Goal: Task Accomplishment & Management: Use online tool/utility

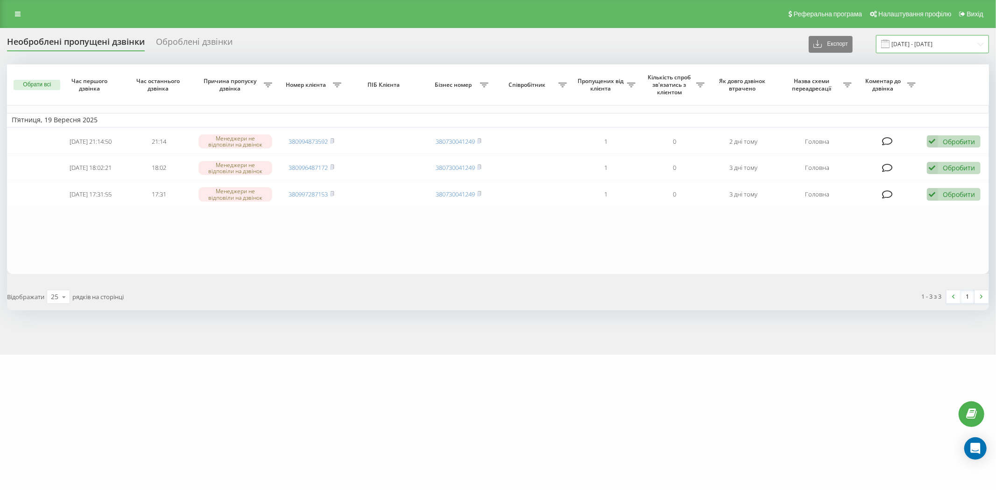
click at [945, 43] on input "18.09.2025 - 19.09.2025" at bounding box center [932, 44] width 113 height 18
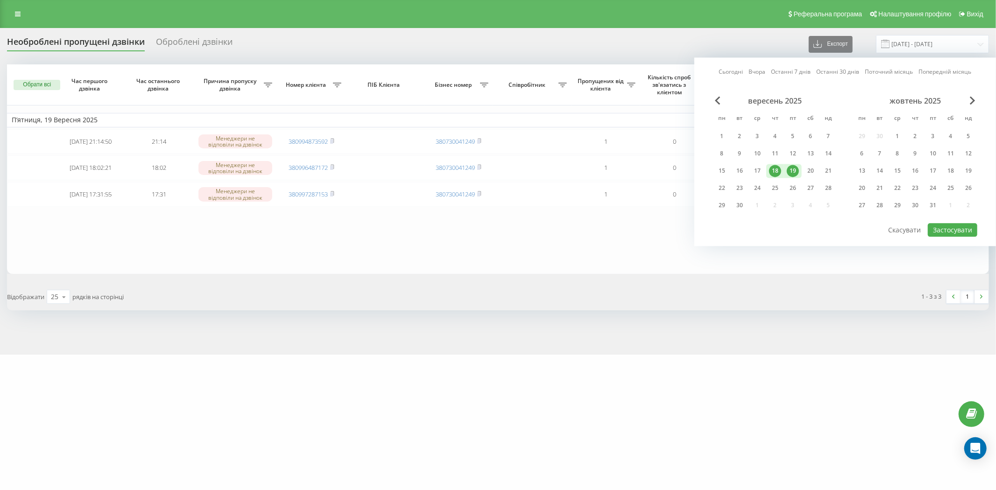
click at [794, 169] on div "19" at bounding box center [793, 171] width 12 height 12
click at [715, 193] on div "22" at bounding box center [722, 188] width 18 height 14
click at [945, 230] on button "Застосувати" at bounding box center [952, 230] width 49 height 14
type input "[DATE] - [DATE]"
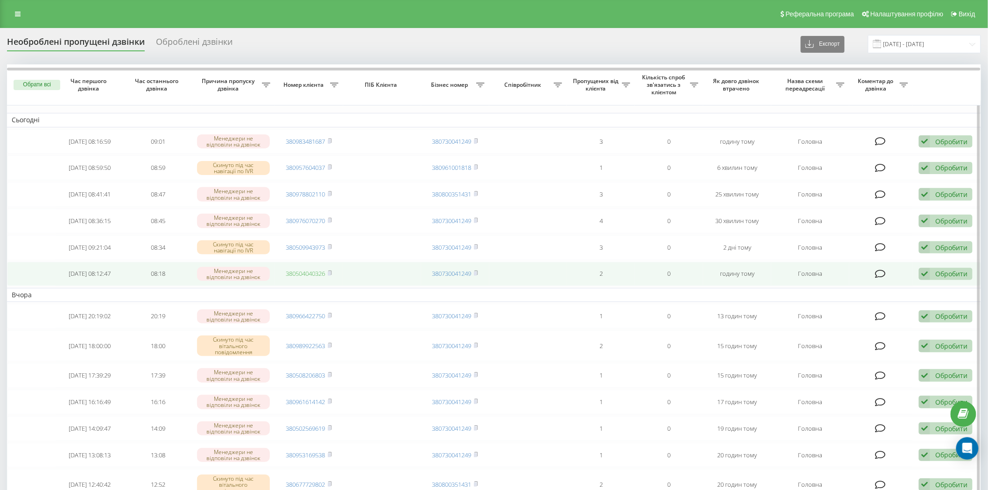
click at [306, 274] on link "380504040326" at bounding box center [305, 273] width 39 height 8
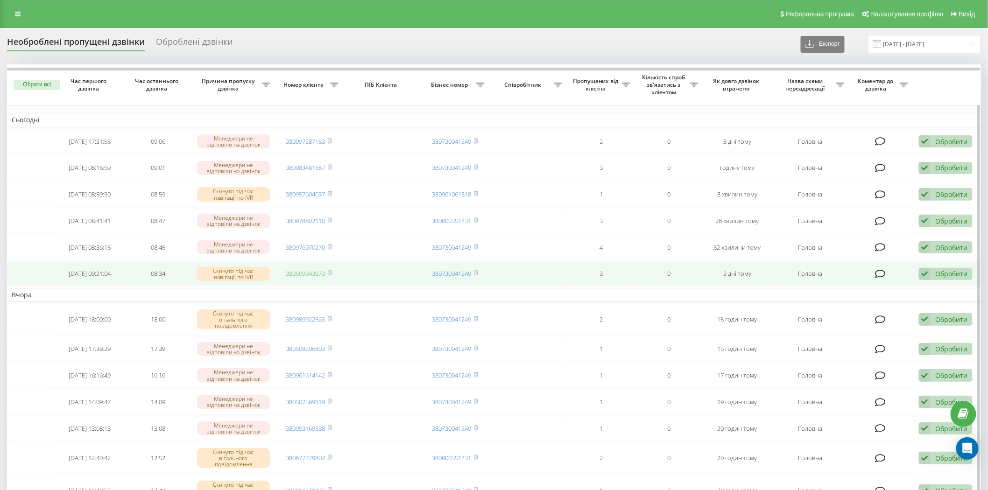
click at [316, 274] on link "380509943973" at bounding box center [305, 273] width 39 height 8
click at [926, 273] on icon at bounding box center [924, 274] width 11 height 13
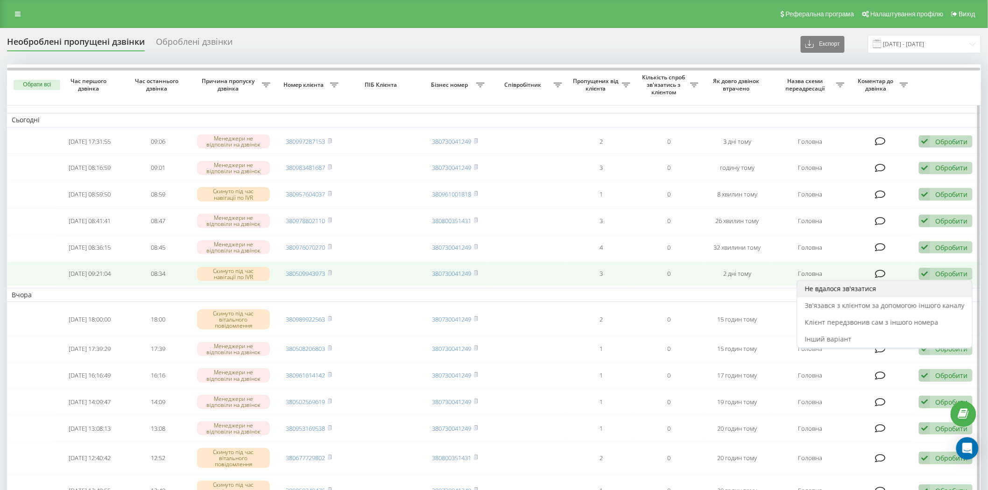
click at [924, 285] on div "Не вдалося зв'язатися" at bounding box center [884, 289] width 175 height 17
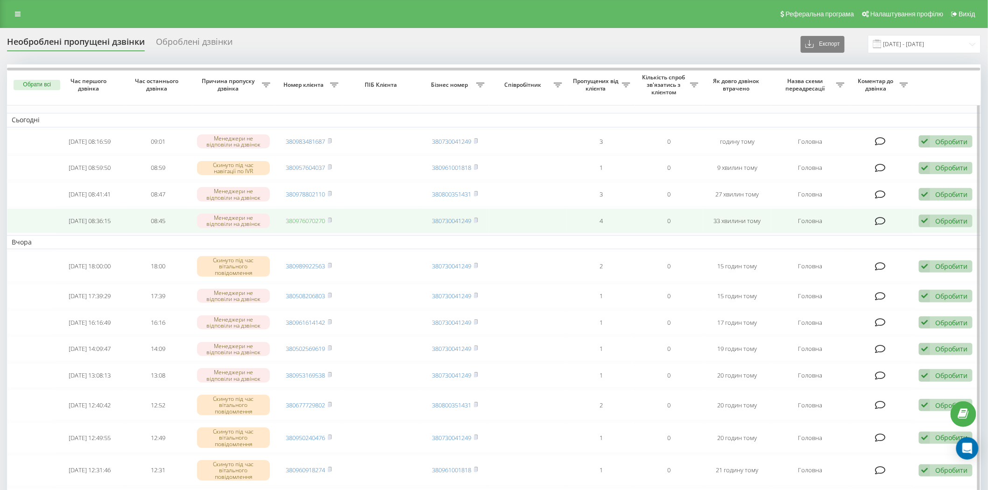
click at [314, 219] on link "380976070270" at bounding box center [305, 221] width 39 height 8
click at [922, 216] on icon at bounding box center [924, 221] width 11 height 13
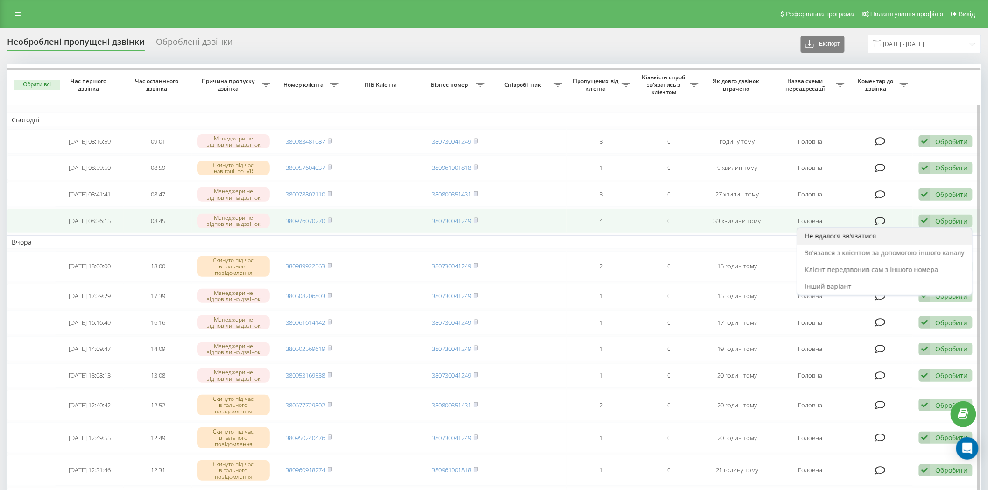
click at [923, 238] on div "Не вдалося зв'язатися" at bounding box center [884, 236] width 175 height 17
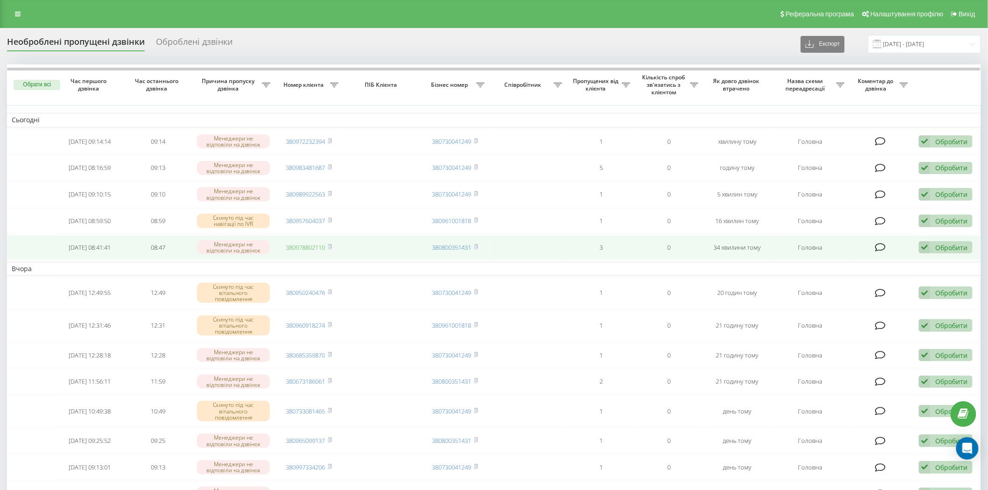
click at [307, 247] on link "380978802110" at bounding box center [305, 247] width 39 height 8
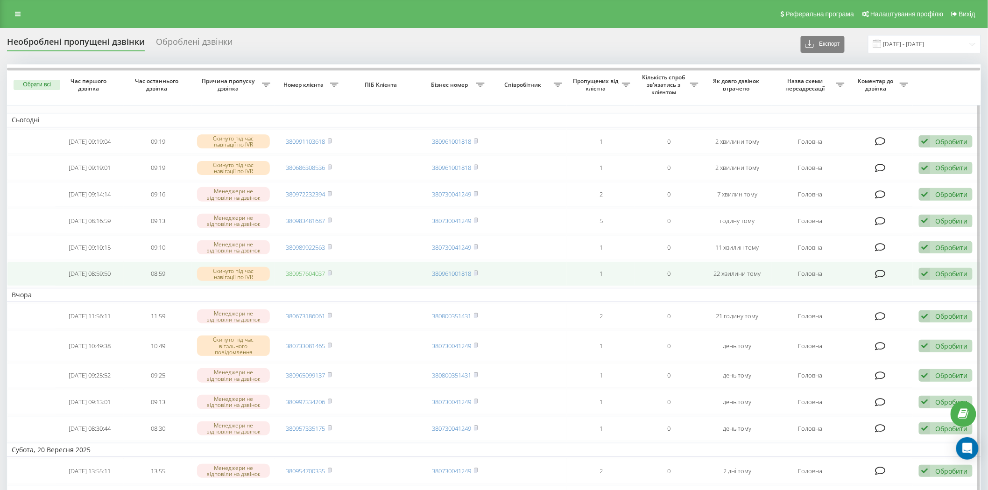
click at [301, 272] on link "380957604037" at bounding box center [305, 273] width 39 height 8
click at [927, 271] on icon at bounding box center [924, 274] width 11 height 13
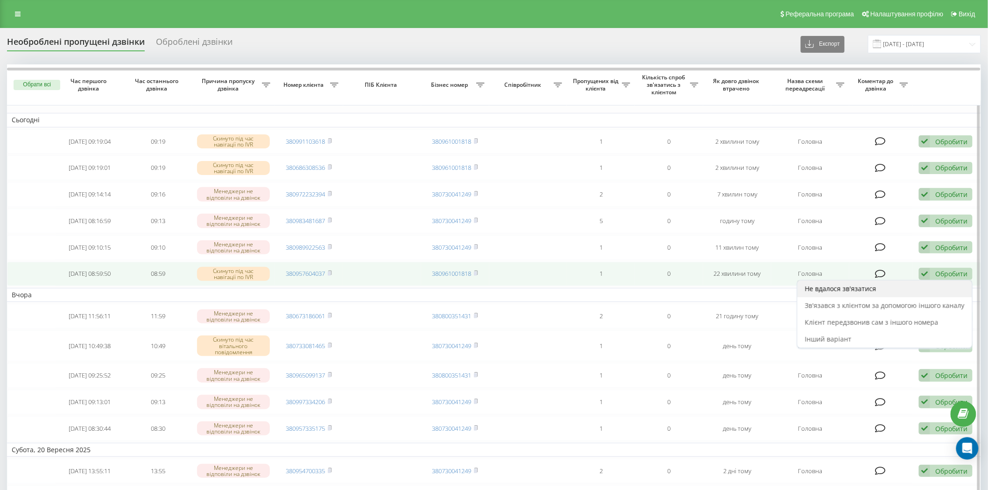
click at [917, 283] on div "Не вдалося зв'язатися" at bounding box center [884, 289] width 175 height 17
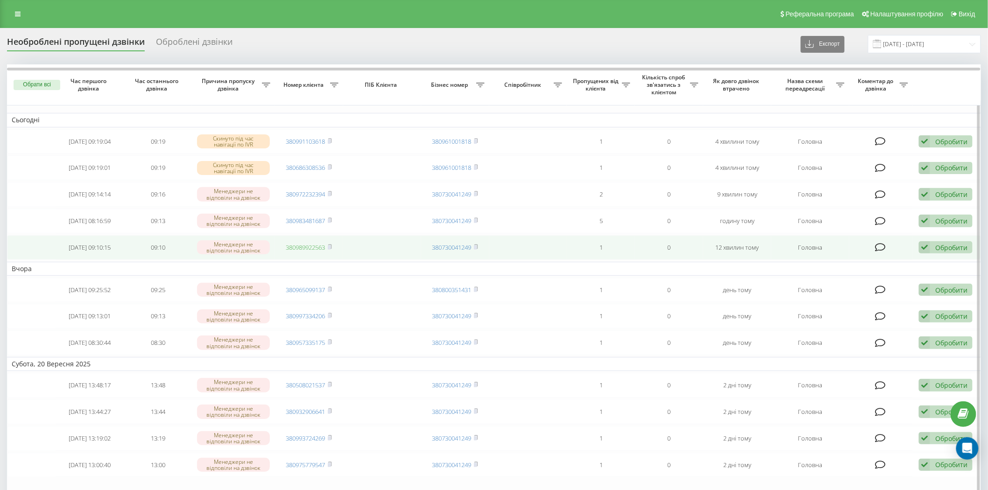
click at [302, 246] on link "380989922563" at bounding box center [305, 247] width 39 height 8
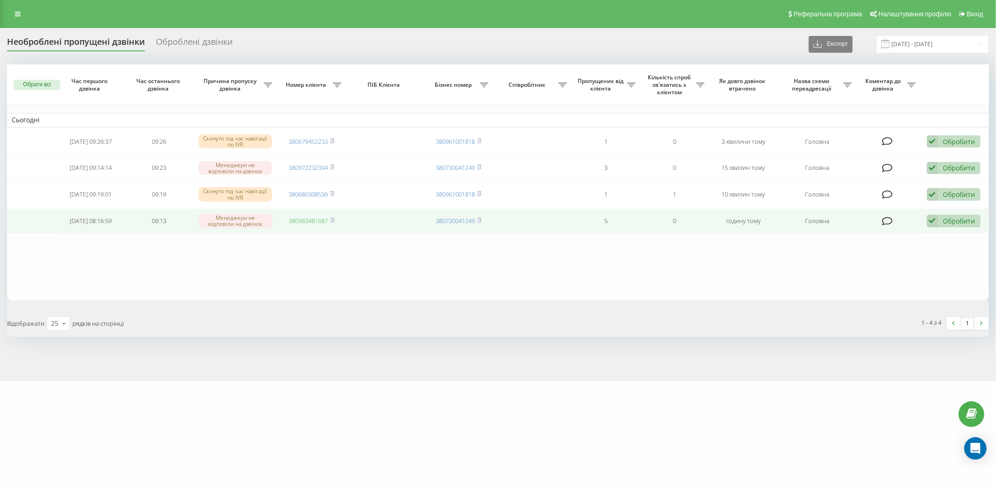
click at [308, 220] on link "380983481687" at bounding box center [307, 221] width 39 height 8
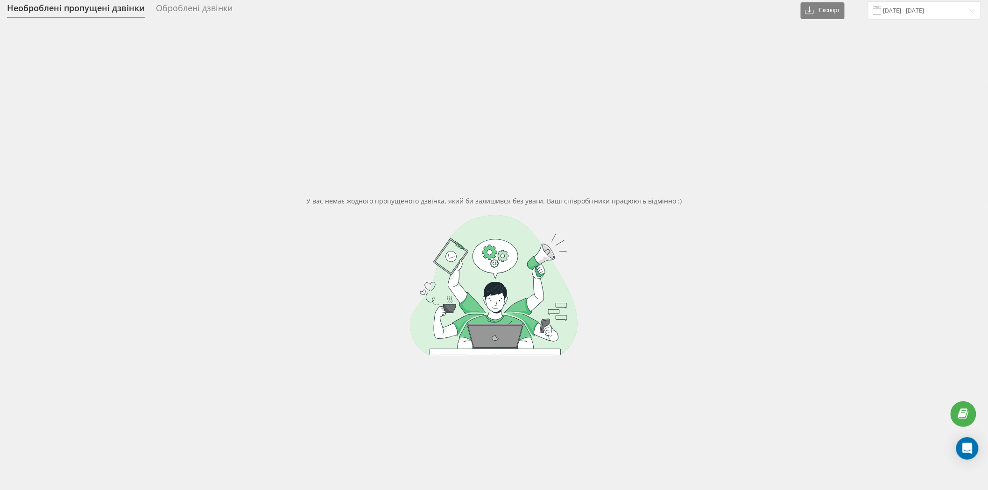
scroll to position [52, 0]
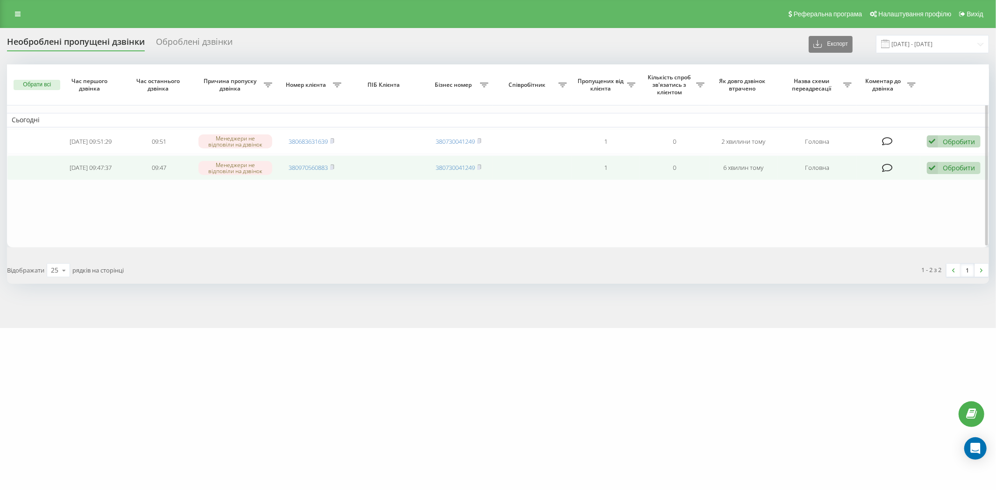
click at [301, 161] on td "380970560883" at bounding box center [311, 167] width 69 height 25
click at [295, 168] on link "380970560883" at bounding box center [307, 167] width 39 height 8
